Goal: Transaction & Acquisition: Purchase product/service

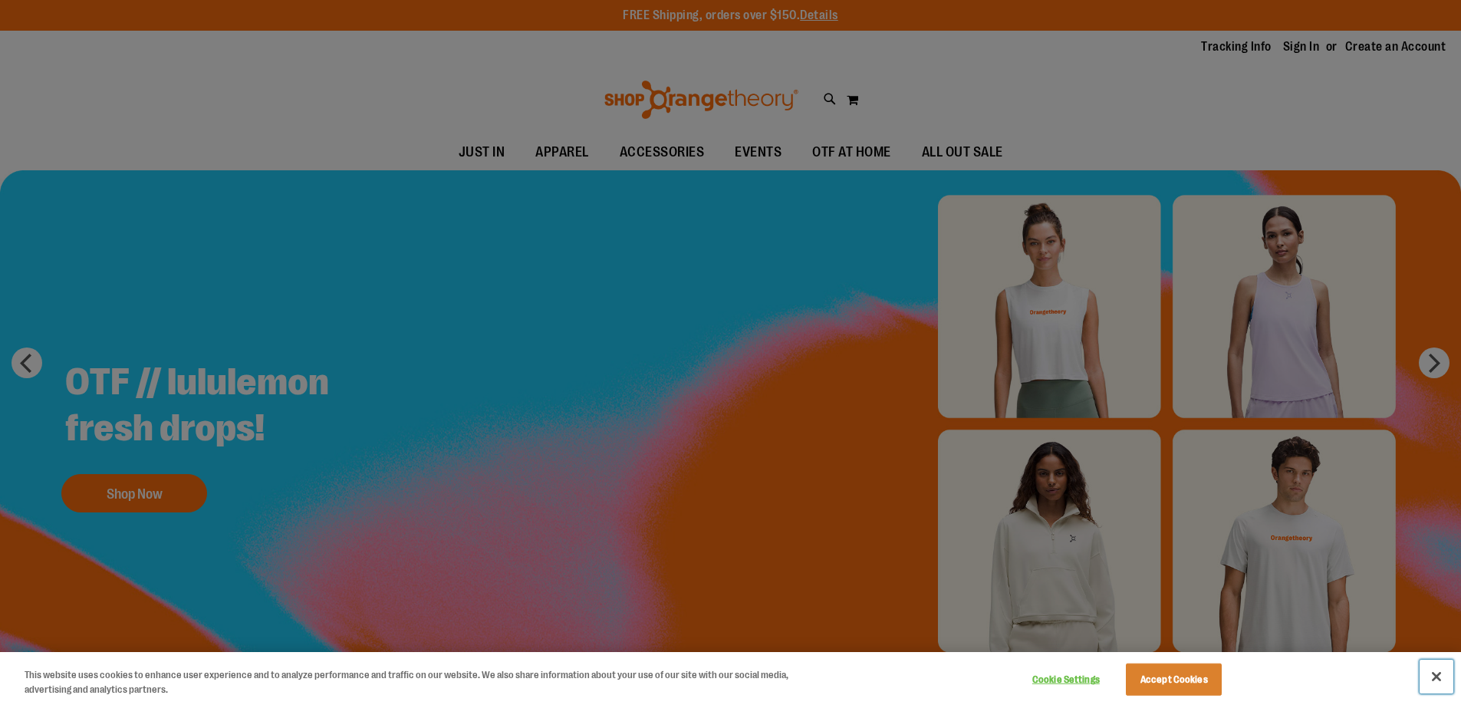
click at [1447, 683] on button "Close" at bounding box center [1437, 677] width 34 height 34
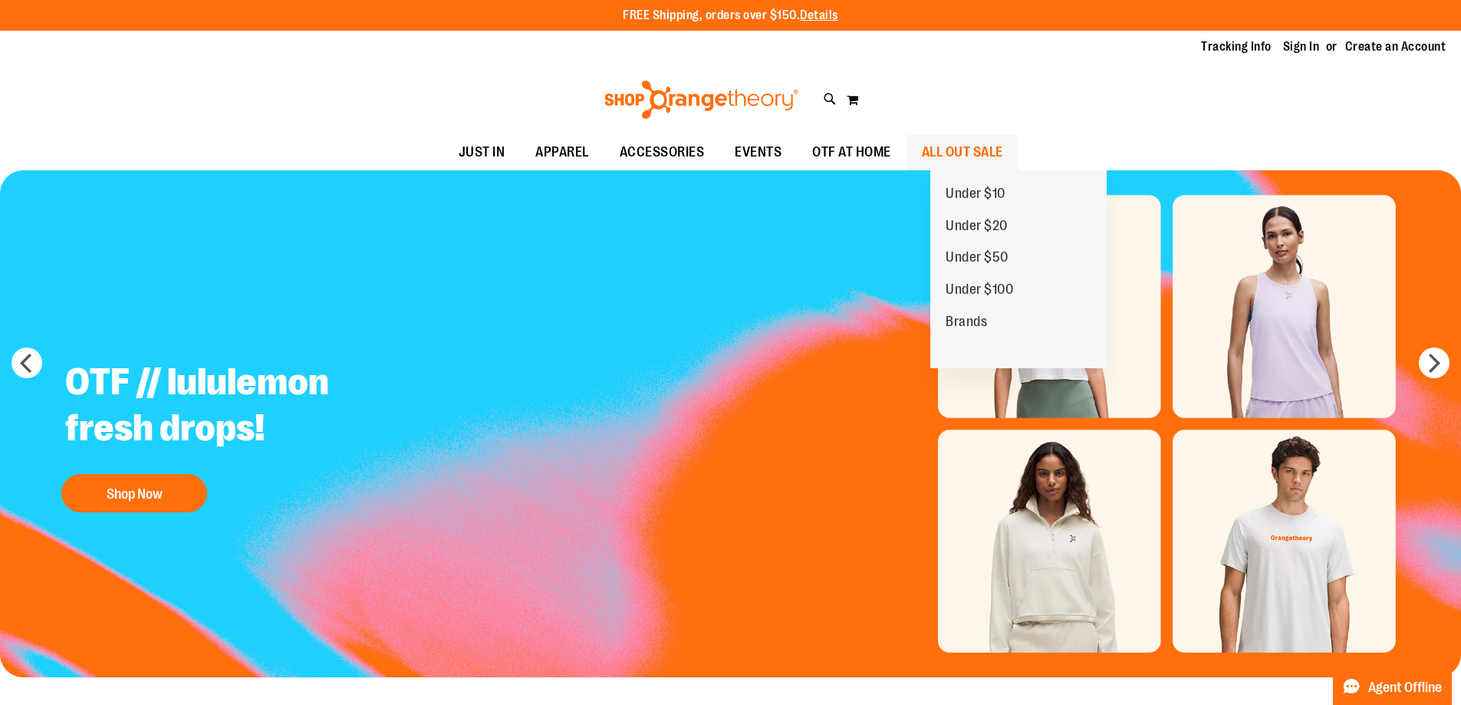
click at [998, 157] on span "ALL OUT SALE" at bounding box center [962, 152] width 81 height 35
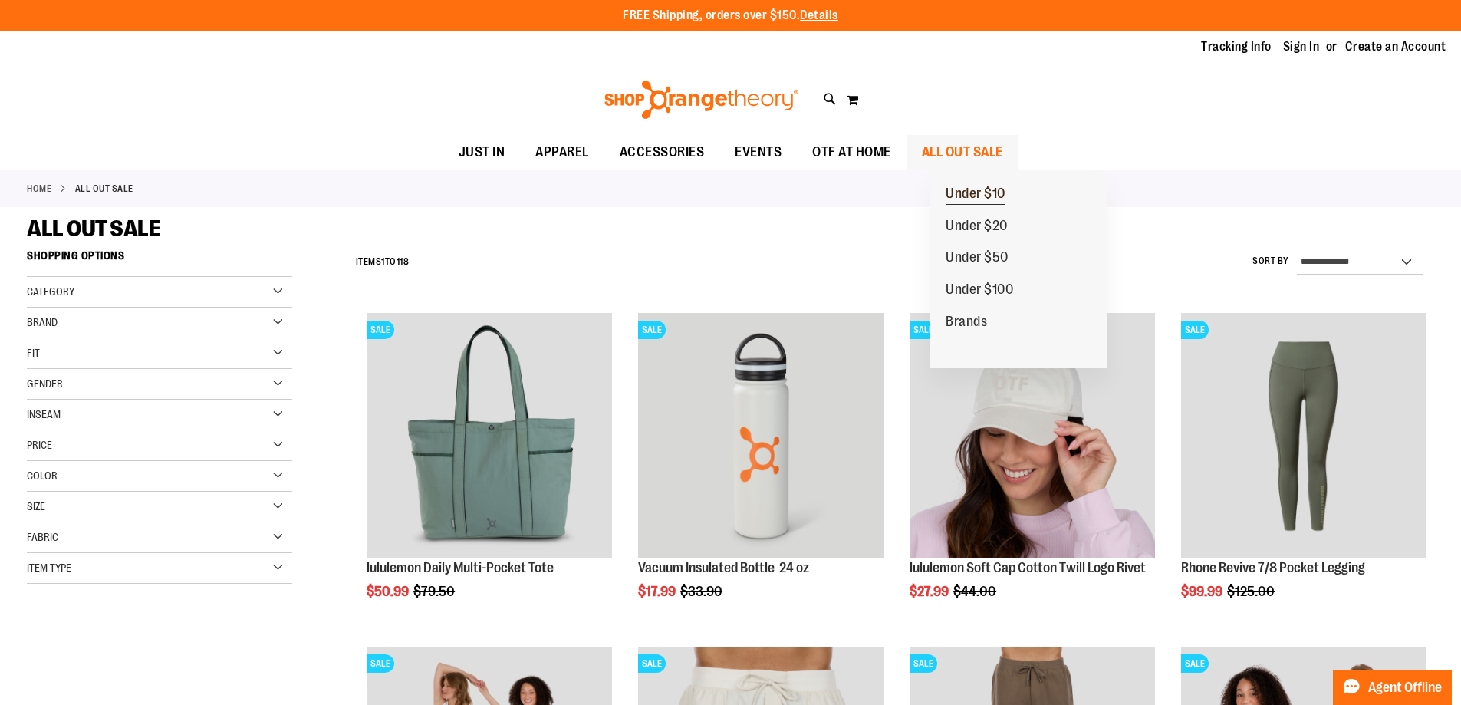
click at [996, 193] on span "Under $10" at bounding box center [976, 195] width 60 height 19
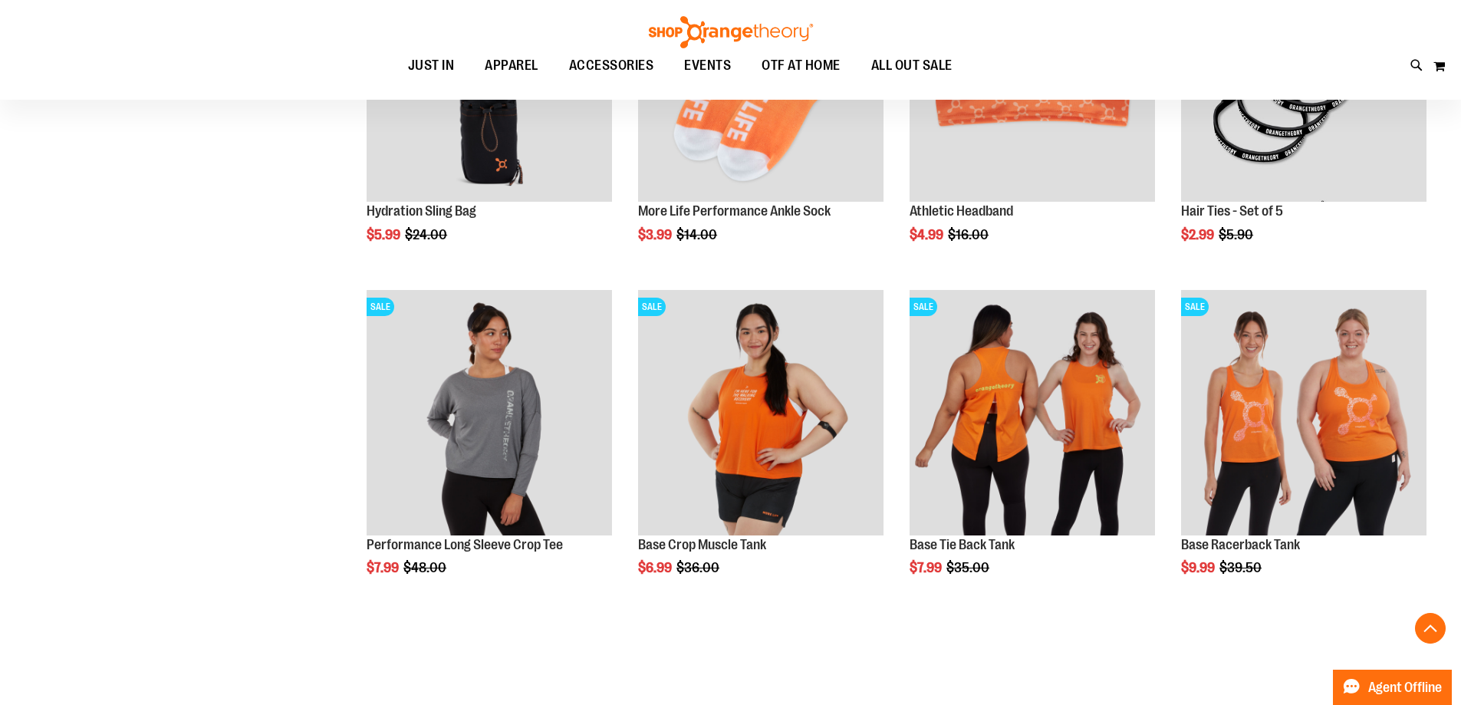
scroll to position [766, 0]
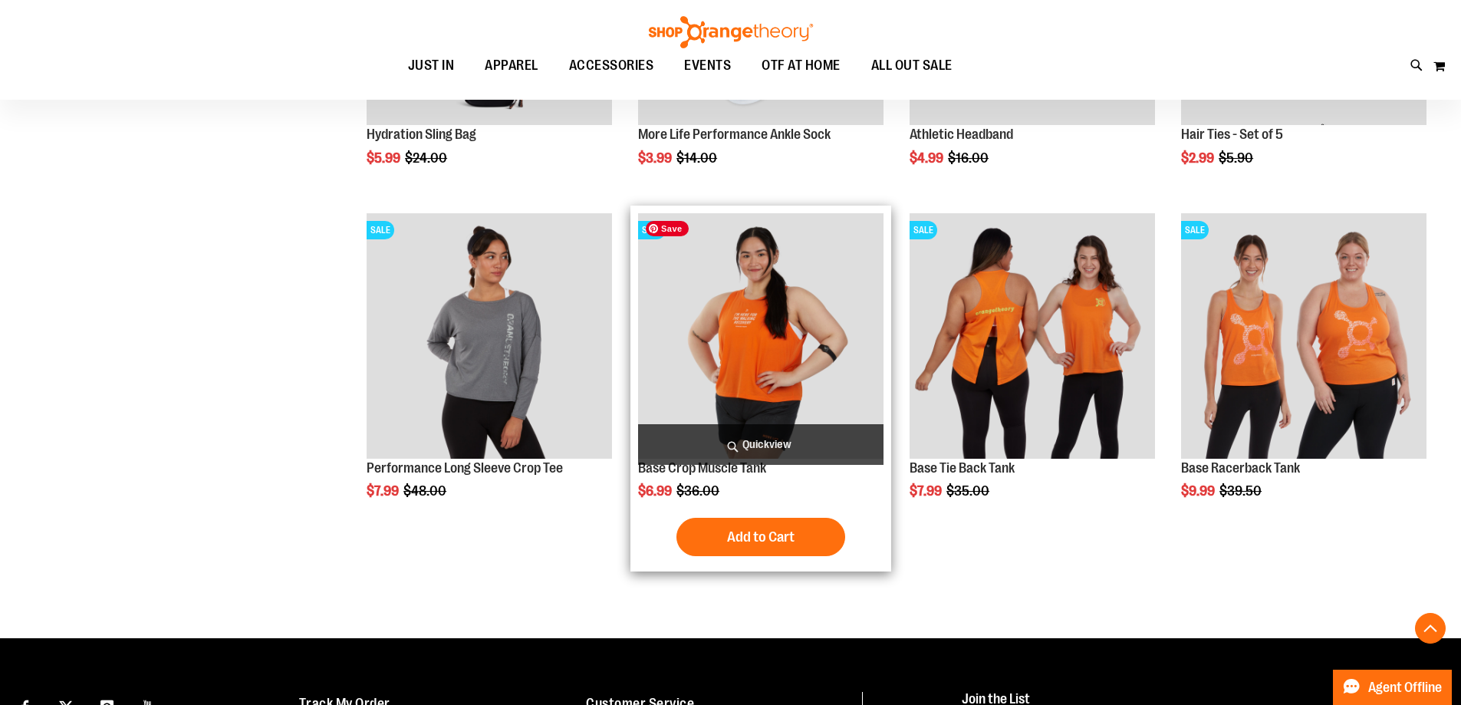
click at [722, 350] on img "product" at bounding box center [760, 335] width 245 height 245
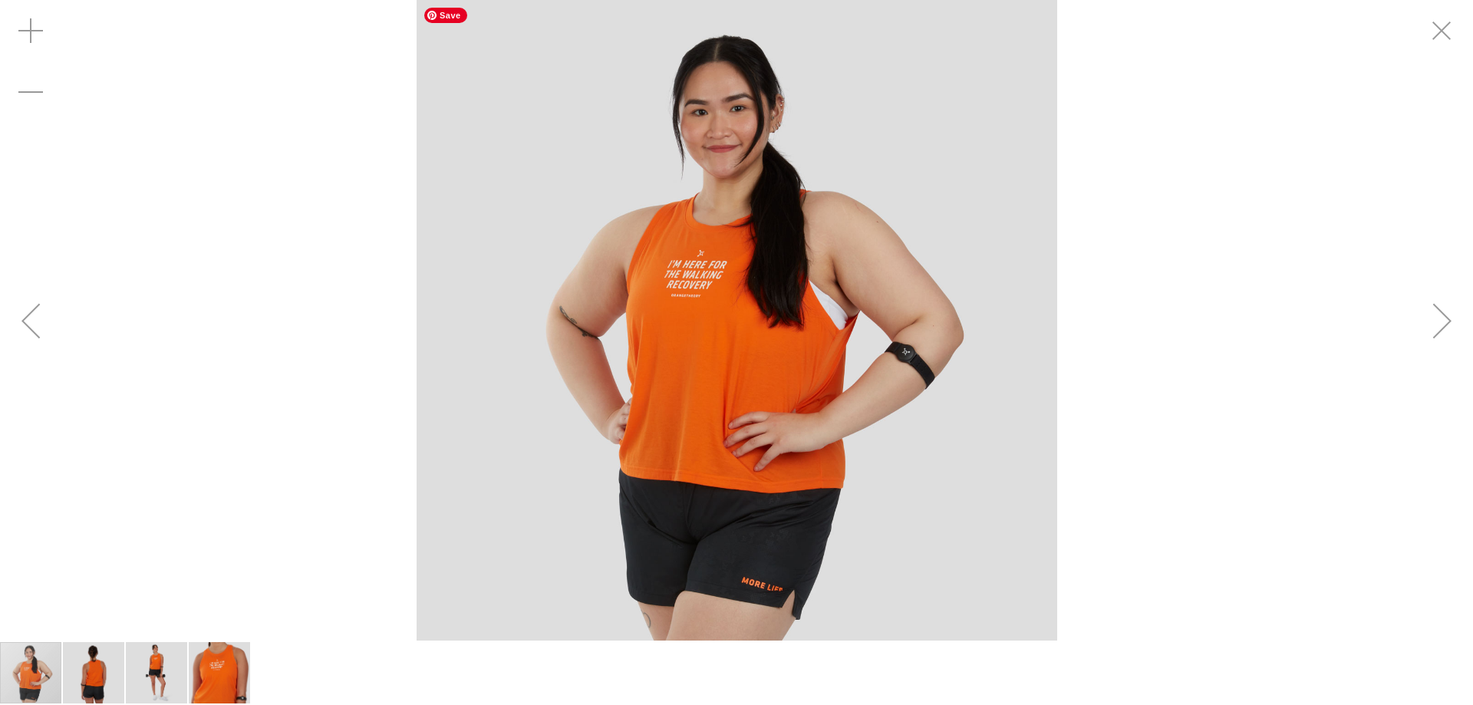
click at [688, 245] on img "carousel" at bounding box center [737, 320] width 641 height 641
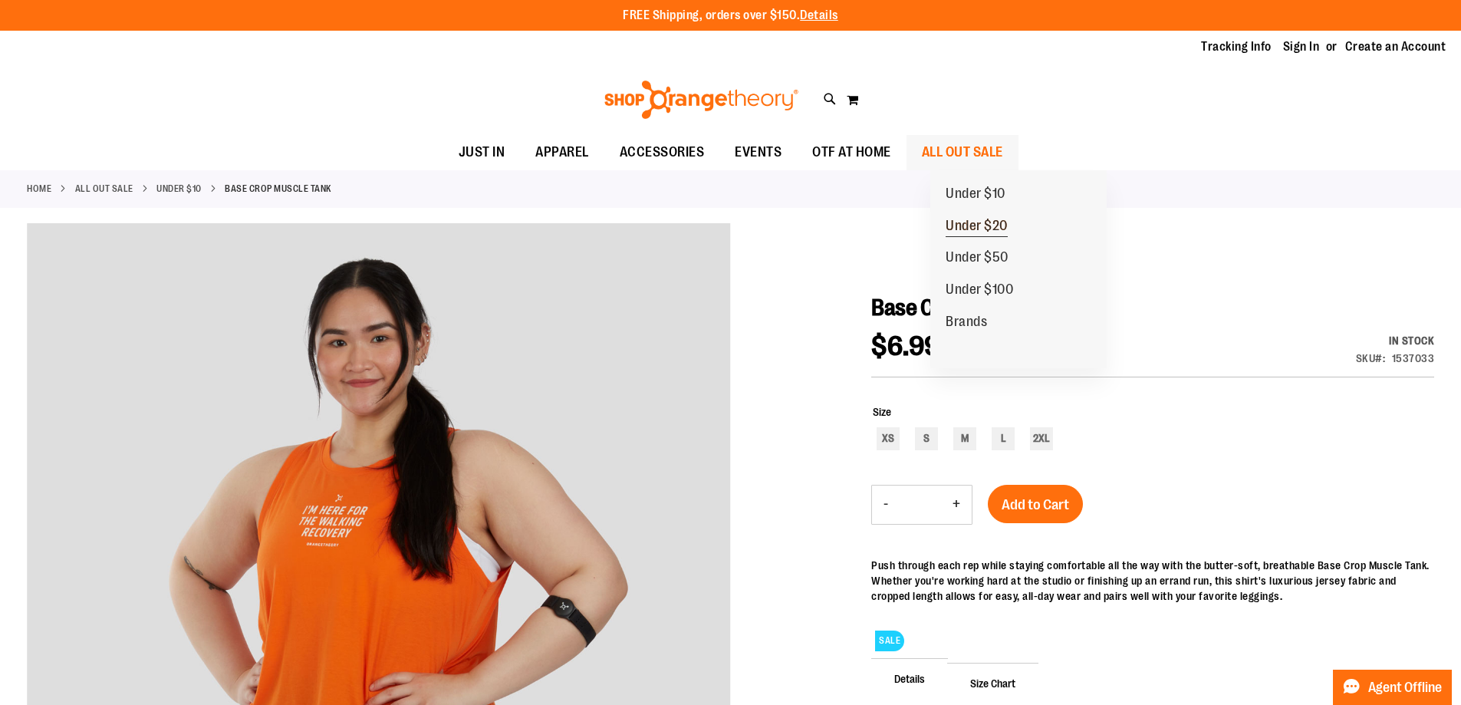
click at [964, 231] on span "Under $20" at bounding box center [977, 227] width 62 height 19
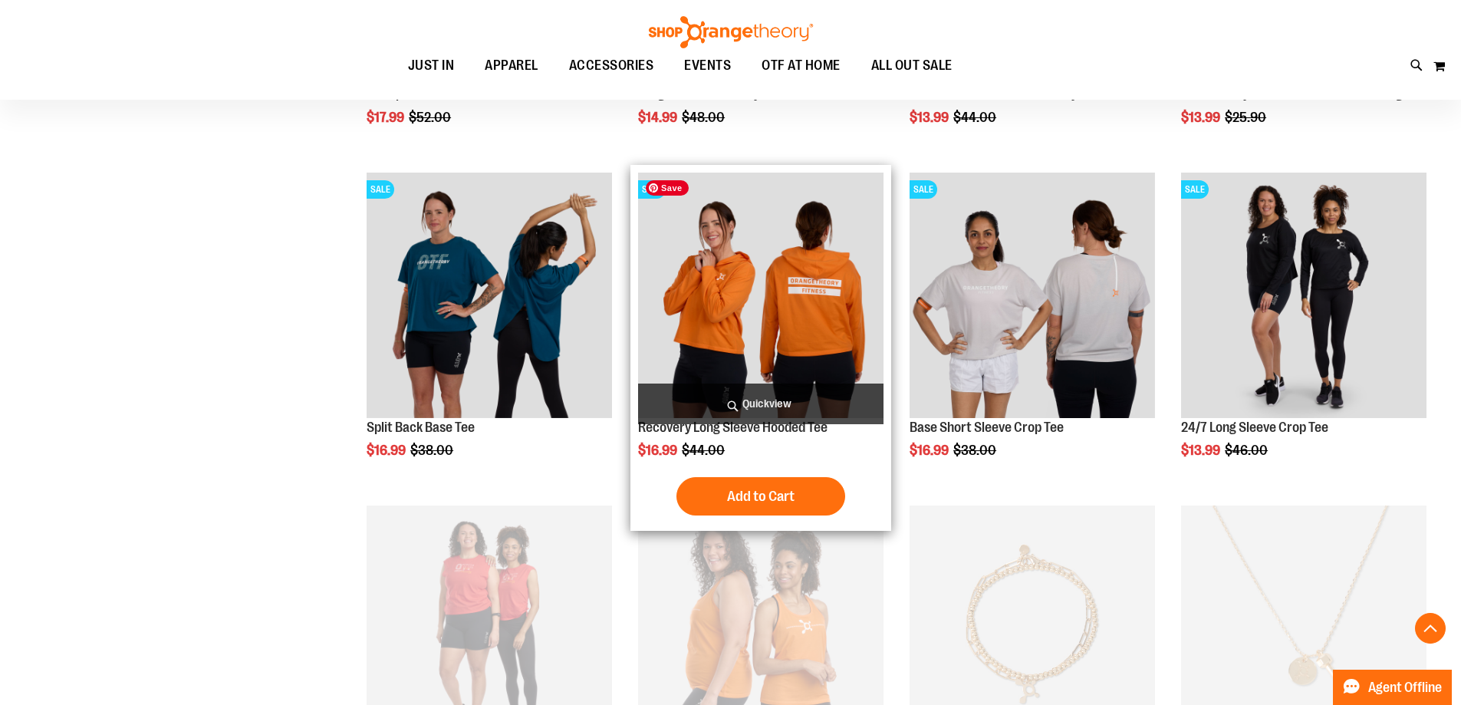
scroll to position [843, 0]
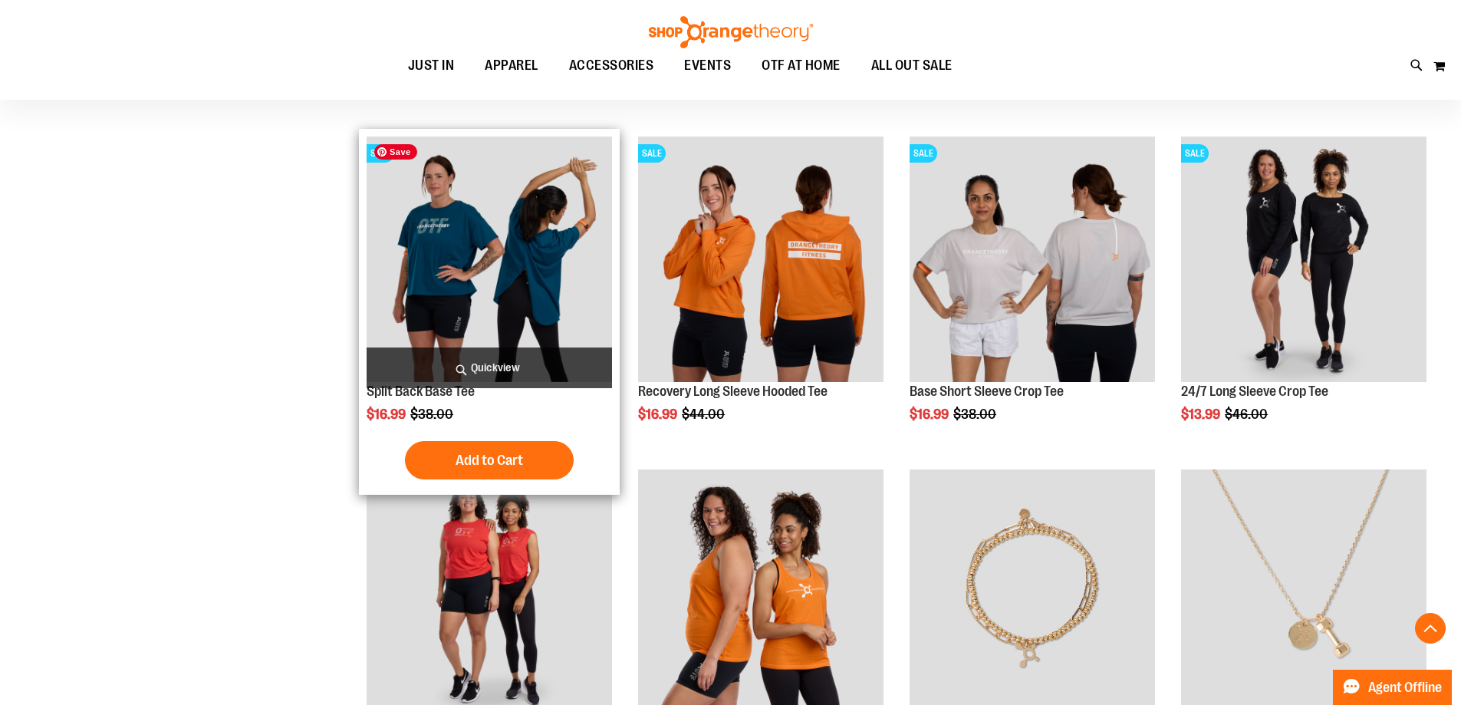
click at [470, 258] on img "product" at bounding box center [489, 259] width 245 height 245
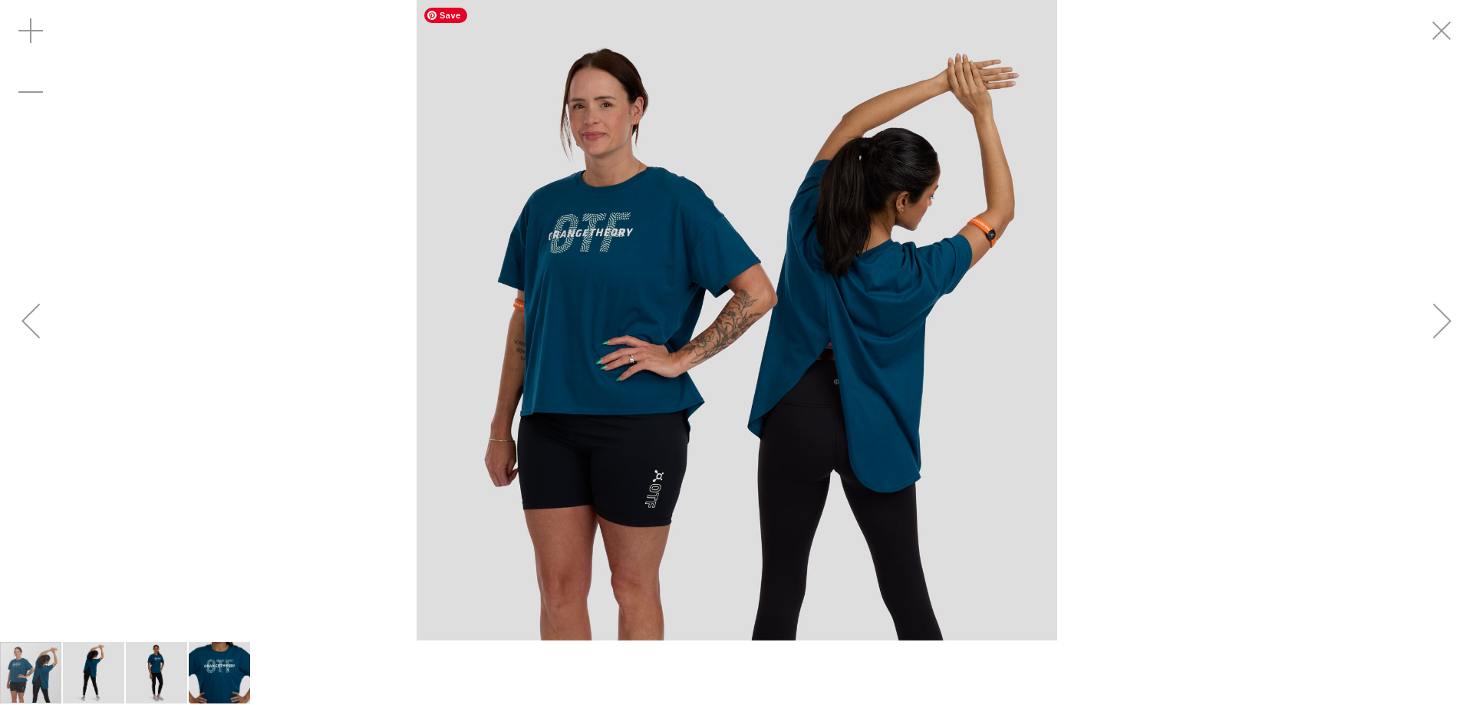
click at [617, 228] on img "carousel" at bounding box center [737, 320] width 641 height 641
click at [810, 259] on img "carousel" at bounding box center [737, 320] width 641 height 641
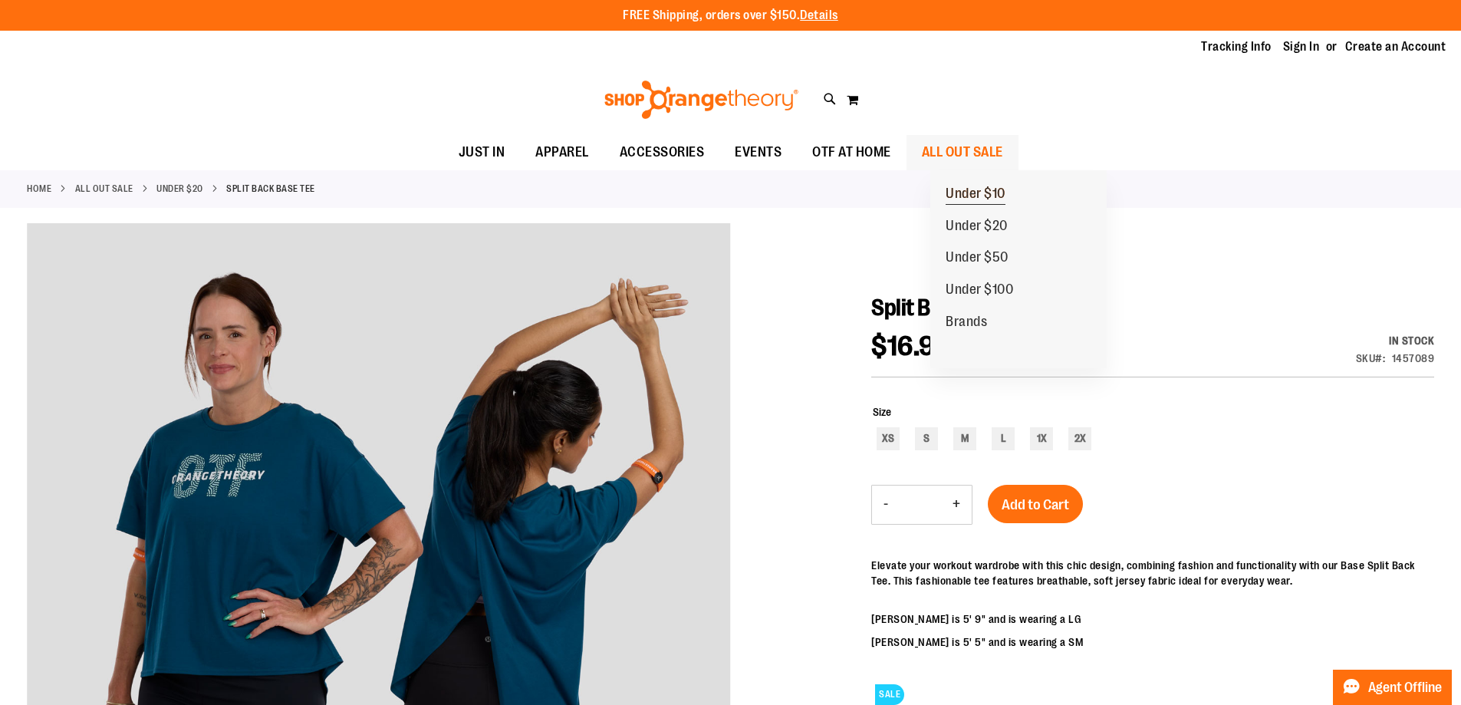
click at [972, 187] on span "Under $10" at bounding box center [976, 195] width 60 height 19
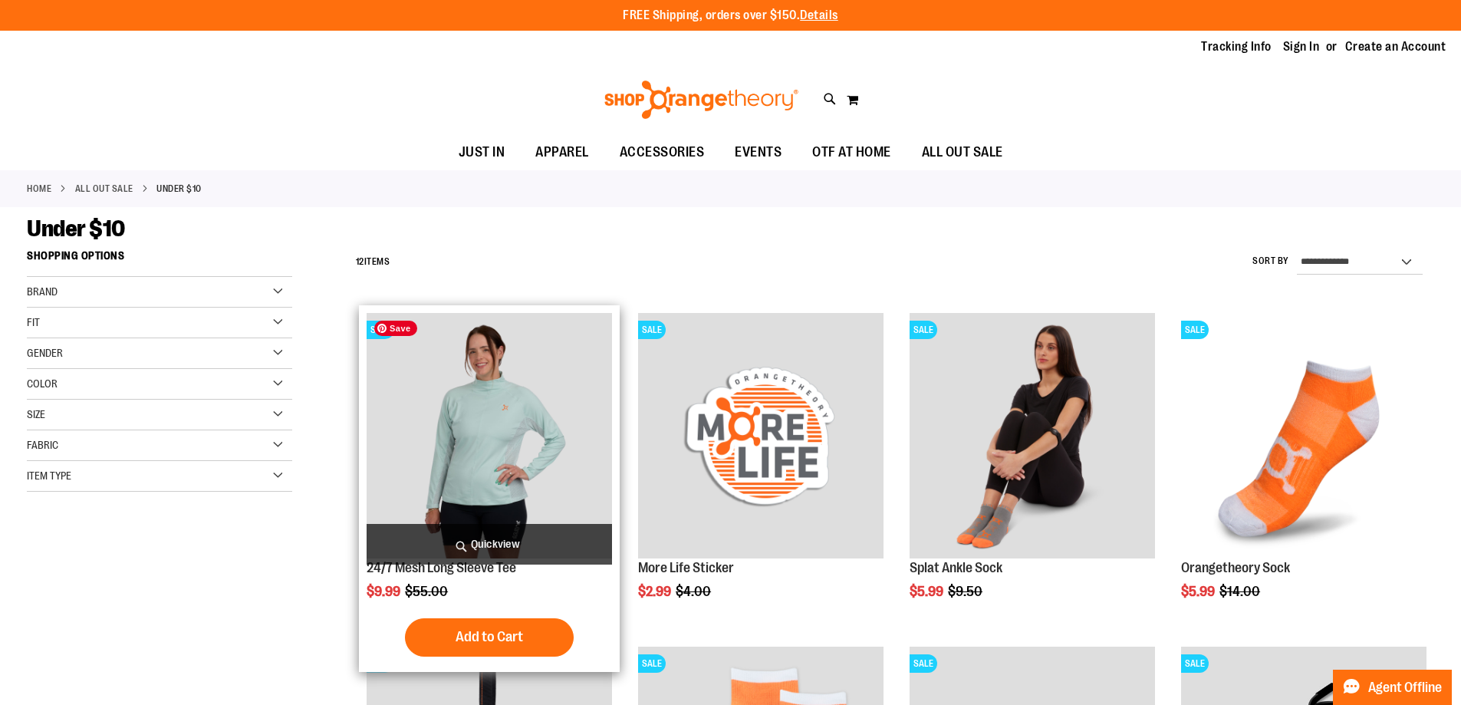
click at [505, 441] on img "product" at bounding box center [489, 435] width 245 height 245
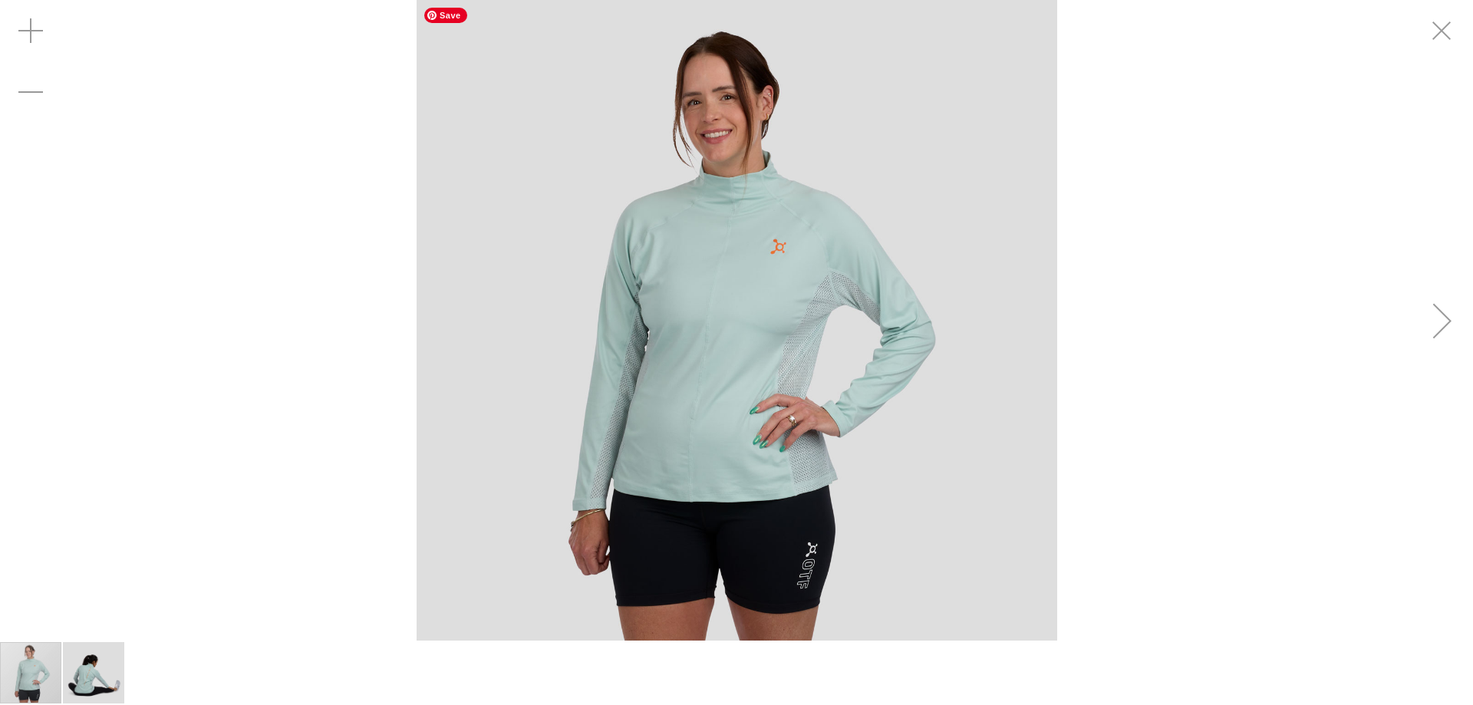
click at [743, 170] on img "carousel" at bounding box center [737, 320] width 641 height 641
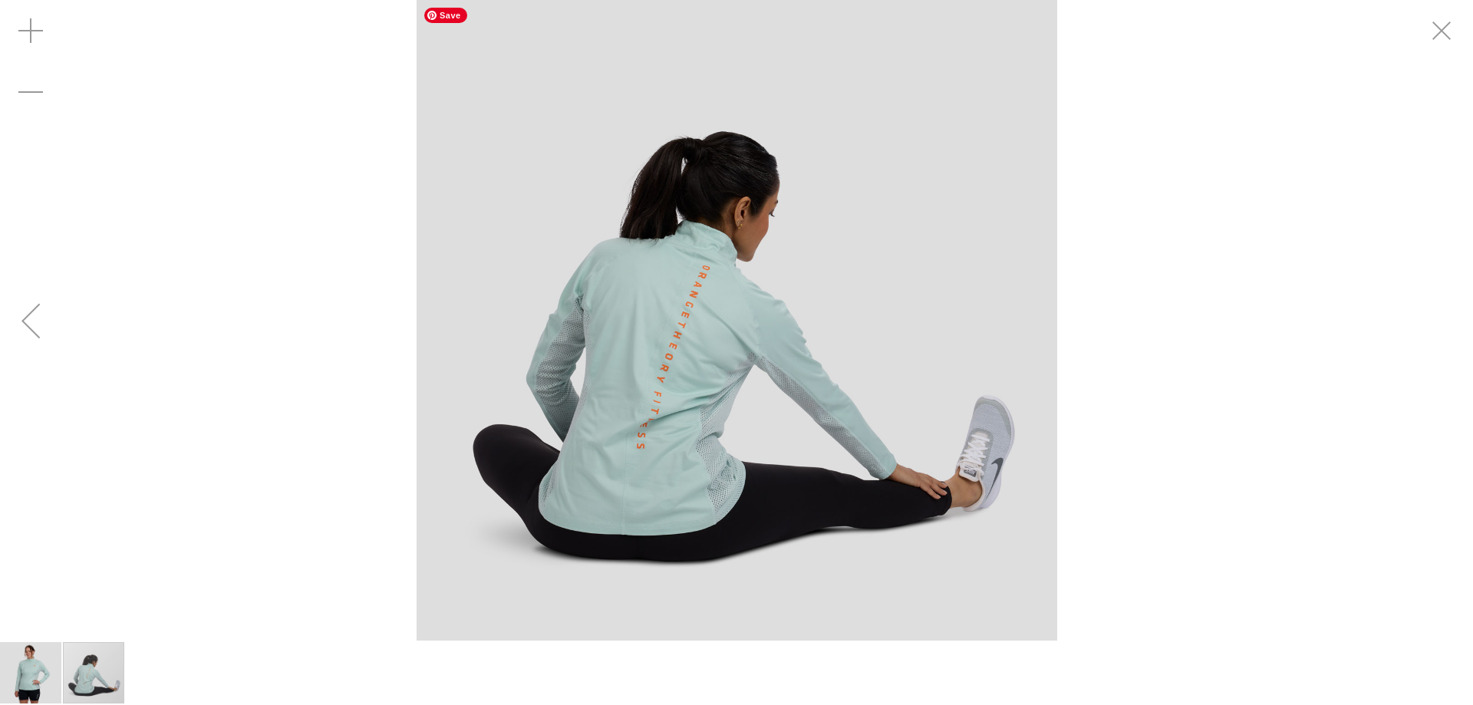
click at [743, 170] on div "carousel" at bounding box center [736, 320] width 1473 height 641
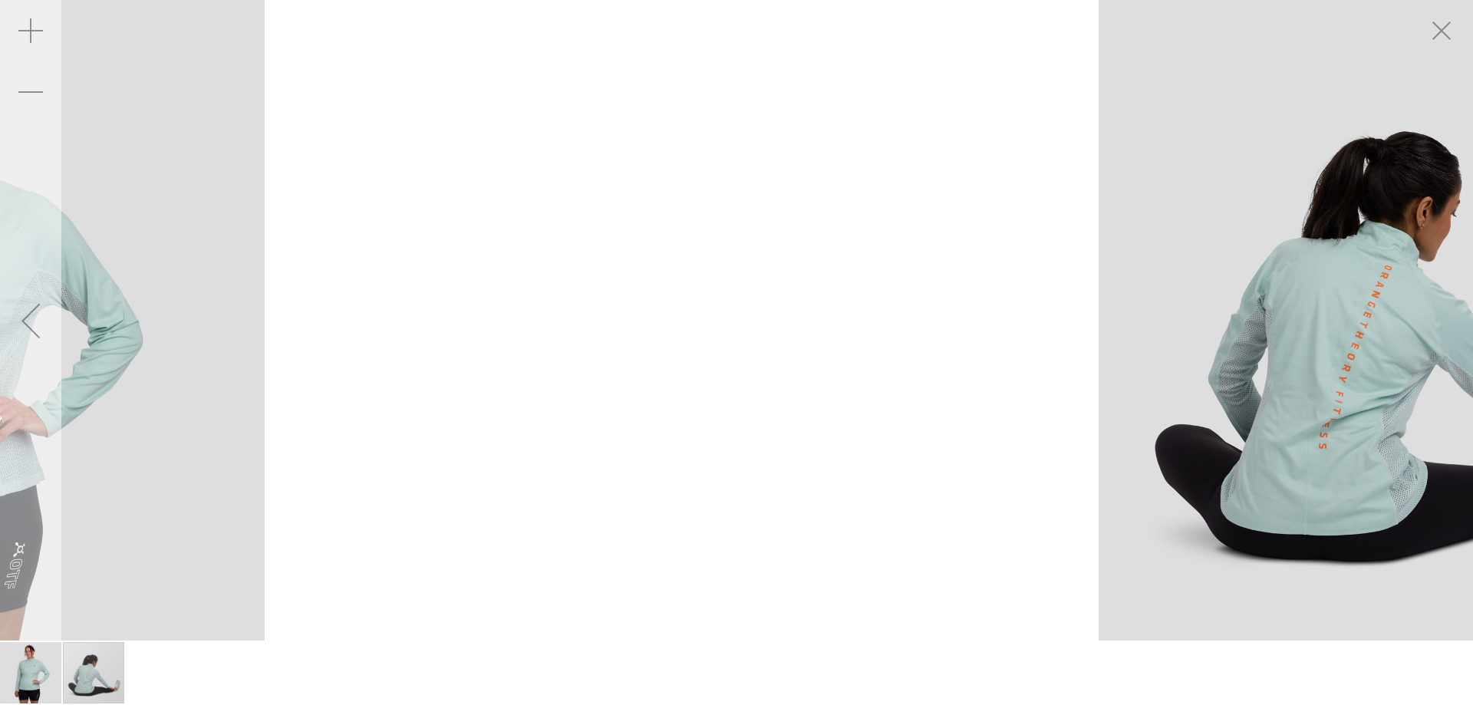
click at [26, 317] on div "Previous" at bounding box center [30, 320] width 61 height 61
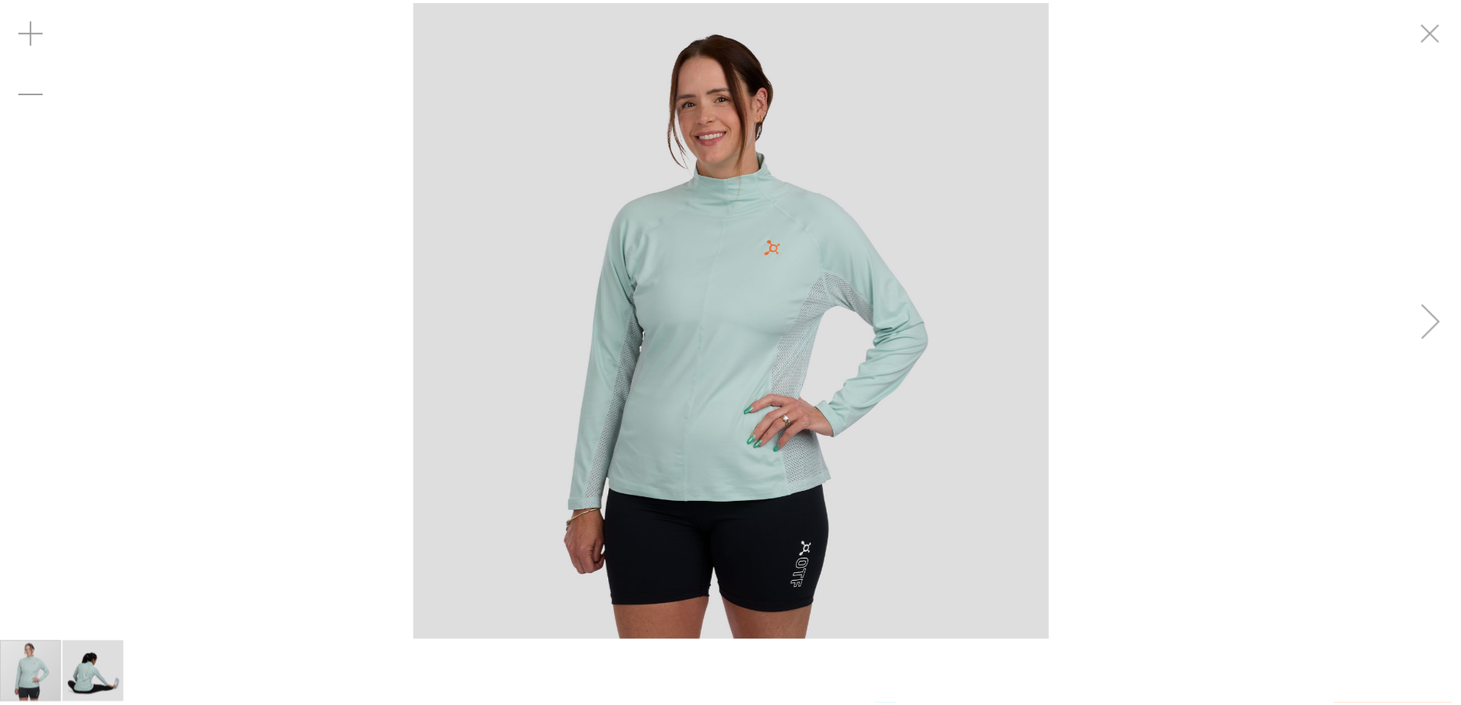
scroll to position [152, 0]
